Goal: Information Seeking & Learning: Learn about a topic

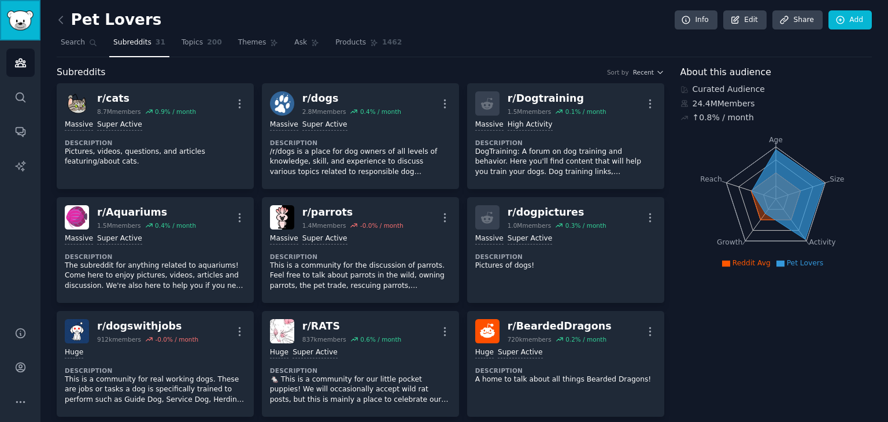
click at [19, 14] on img "Sidebar" at bounding box center [20, 20] width 27 height 20
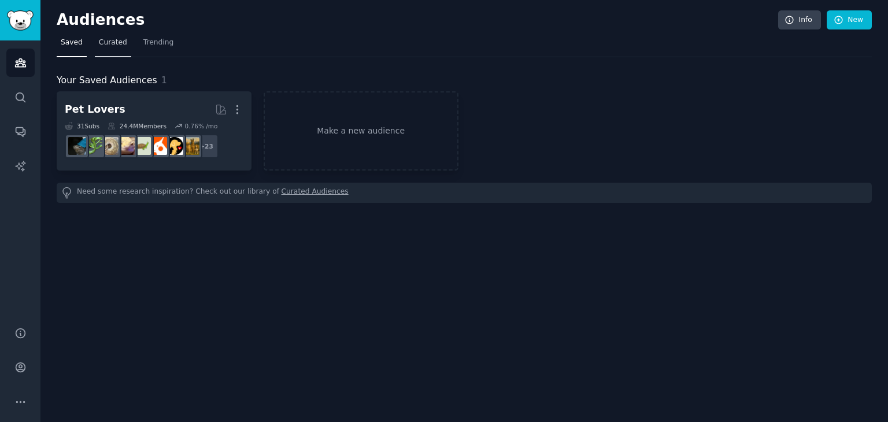
click at [105, 45] on span "Curated" at bounding box center [113, 43] width 28 height 10
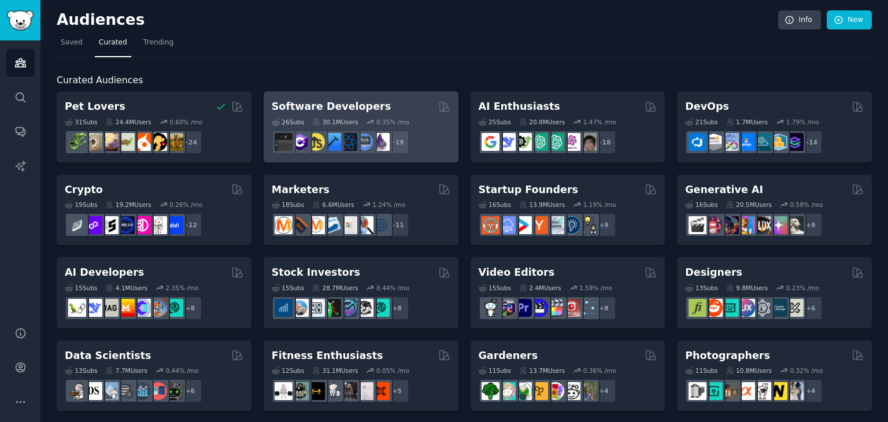
click at [397, 109] on div "Software Developers" at bounding box center [361, 106] width 179 height 14
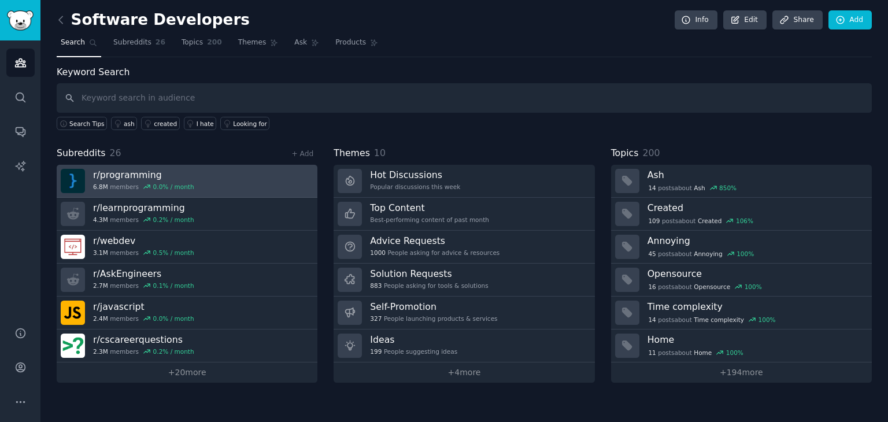
click at [197, 179] on link "r/ programming 6.8M members 0.0 % / month" at bounding box center [187, 181] width 261 height 33
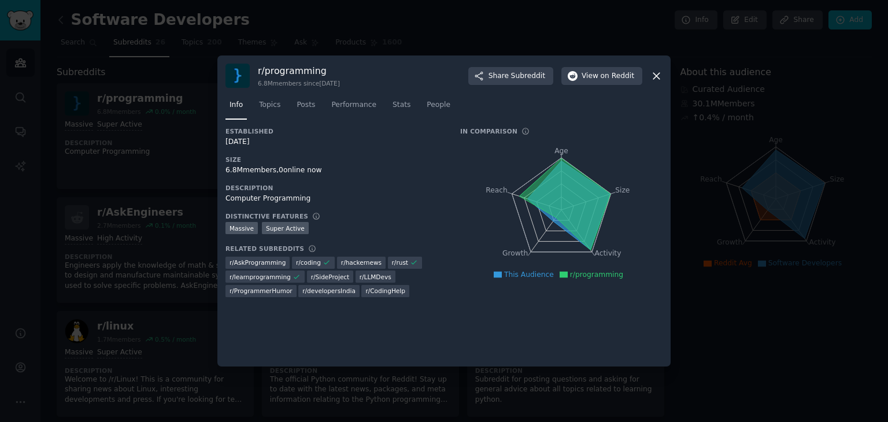
drag, startPoint x: 656, startPoint y: 79, endPoint x: 283, endPoint y: 143, distance: 378.3
click at [284, 144] on div "r/ programming 6.8M members since [DATE] Share Subreddit View on Reddit Info To…" at bounding box center [443, 211] width 453 height 311
click at [264, 108] on span "Topics" at bounding box center [269, 105] width 21 height 10
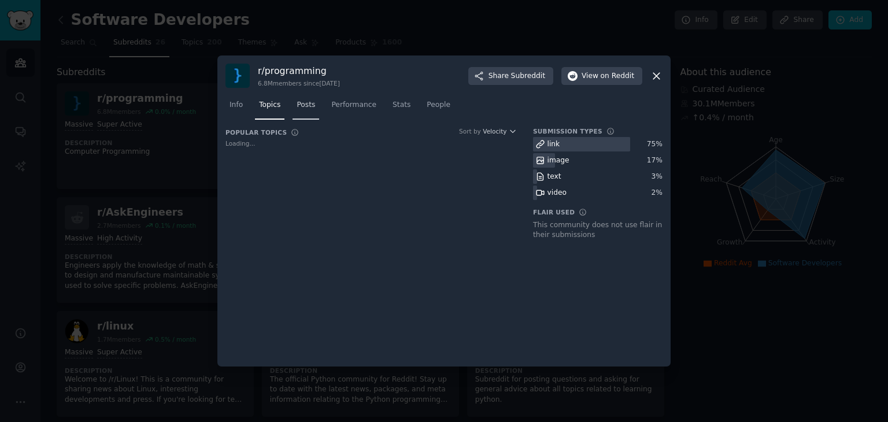
click at [305, 109] on span "Posts" at bounding box center [306, 105] width 19 height 10
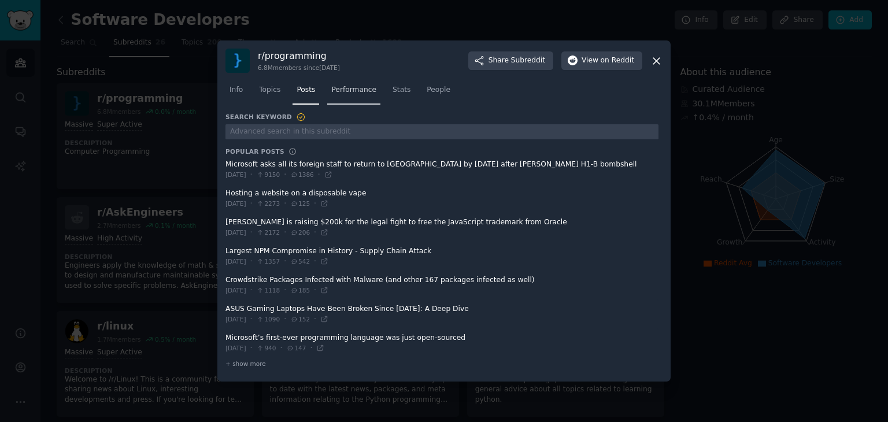
click at [356, 91] on span "Performance" at bounding box center [353, 90] width 45 height 10
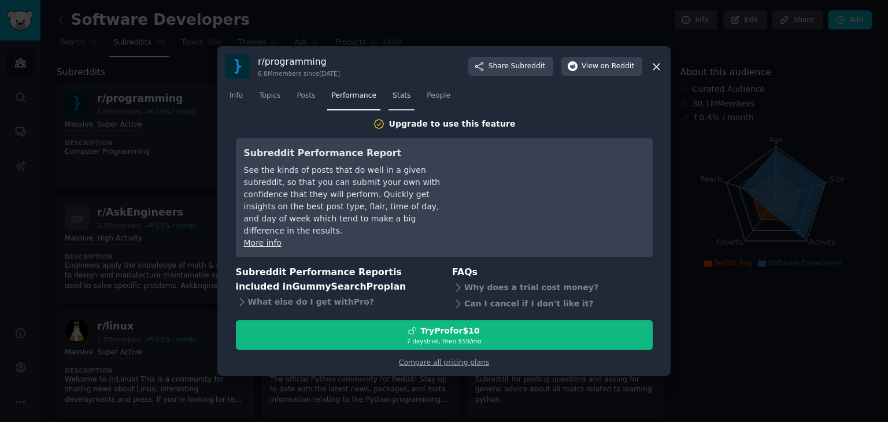
click at [393, 101] on span "Stats" at bounding box center [402, 96] width 18 height 10
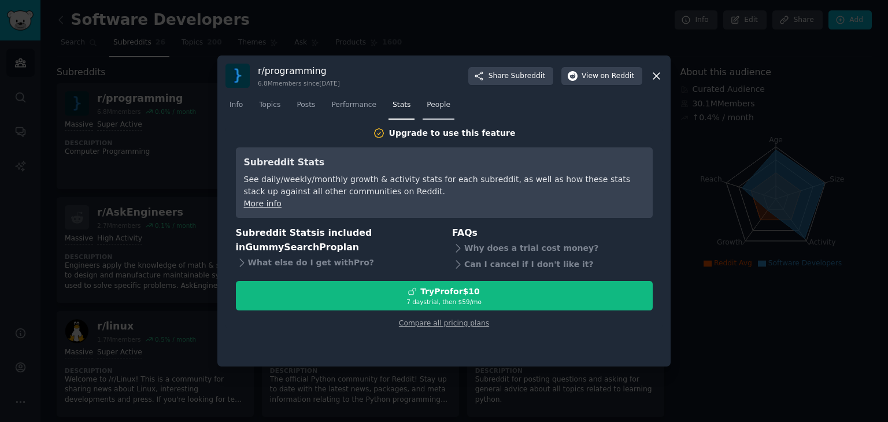
click at [430, 107] on span "People" at bounding box center [439, 105] width 24 height 10
click at [660, 71] on icon at bounding box center [656, 76] width 12 height 12
